Goal: Task Accomplishment & Management: Manage account settings

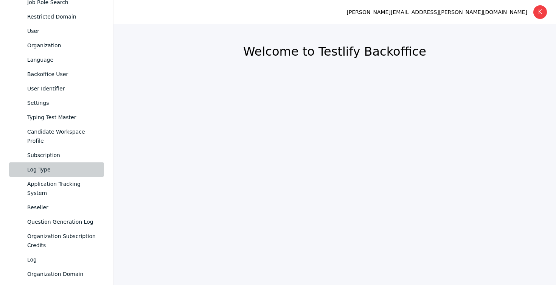
scroll to position [344, 0]
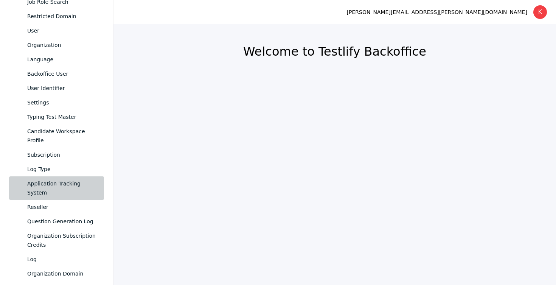
click at [64, 179] on div "Application Tracking System" at bounding box center [62, 188] width 71 height 18
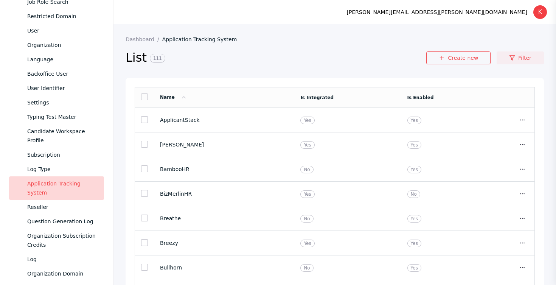
click at [517, 59] on link "Filter" at bounding box center [520, 57] width 47 height 13
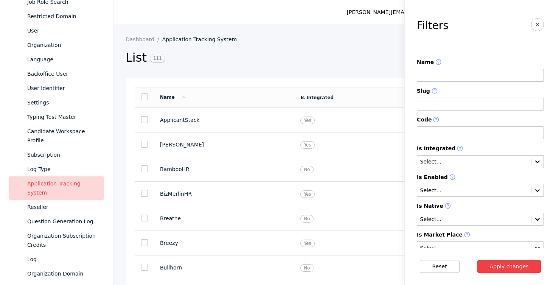
click at [497, 69] on input at bounding box center [480, 75] width 127 height 13
type input "********"
click at [478, 260] on button "Apply changes" at bounding box center [510, 266] width 64 height 13
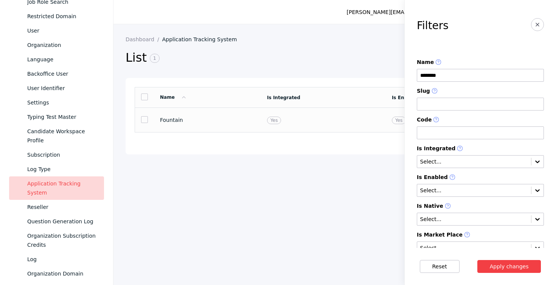
click at [215, 119] on section "Fountain" at bounding box center [207, 120] width 95 height 6
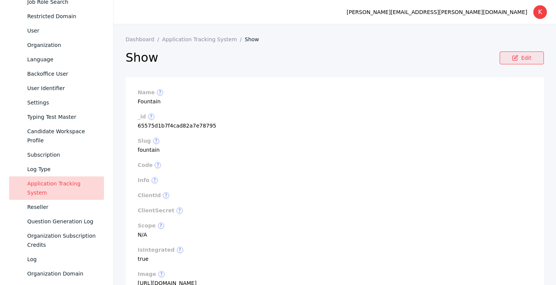
click at [520, 61] on link "Edit" at bounding box center [522, 57] width 44 height 13
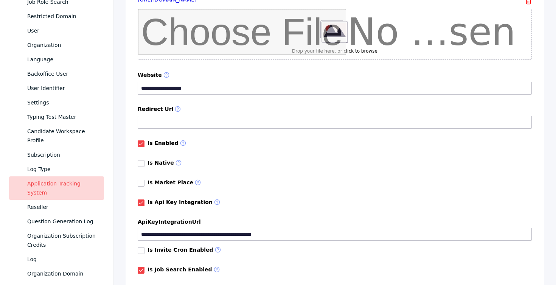
scroll to position [449, 0]
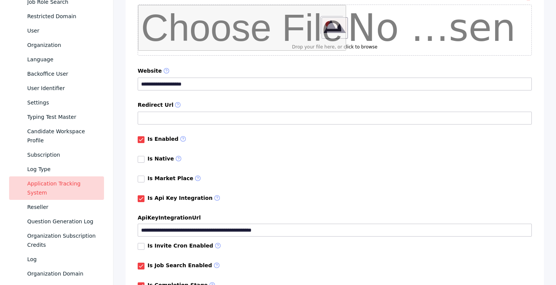
click at [142, 162] on link at bounding box center [141, 159] width 7 height 7
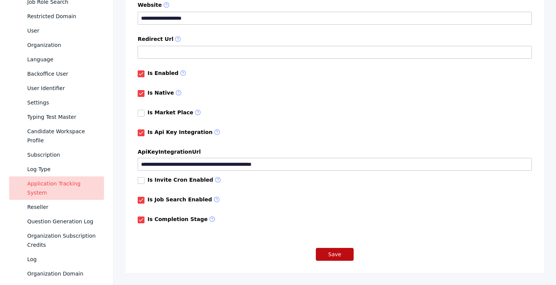
click at [330, 255] on button "Save" at bounding box center [335, 254] width 38 height 13
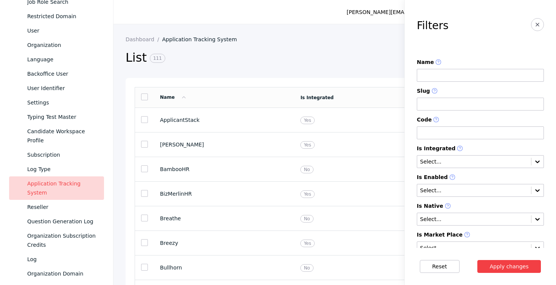
click at [434, 72] on input at bounding box center [480, 75] width 127 height 13
type input "********"
click at [478, 260] on button "Apply changes" at bounding box center [510, 266] width 64 height 13
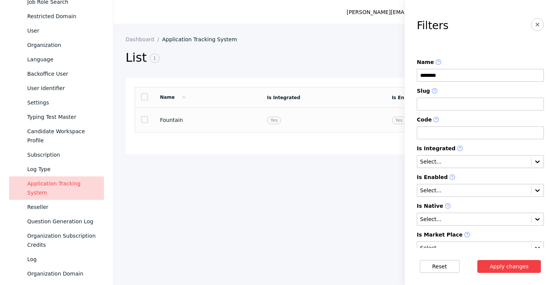
click at [215, 121] on section "Fountain" at bounding box center [207, 120] width 95 height 6
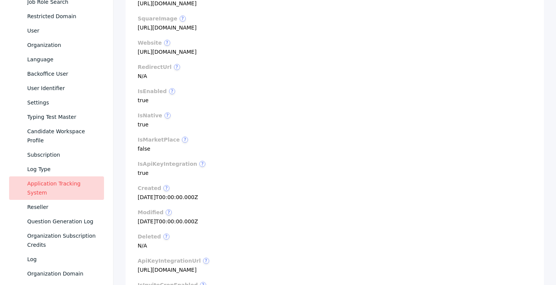
scroll to position [279, 0]
click at [165, 119] on span "?" at bounding box center [168, 116] width 6 height 6
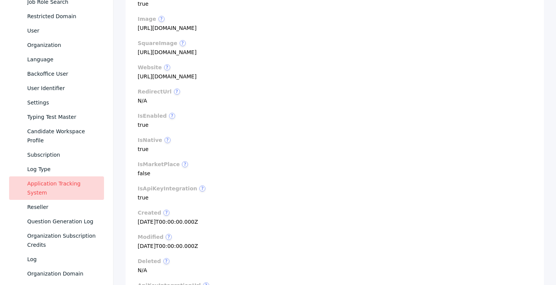
scroll to position [383, 0]
